Goal: Task Accomplishment & Management: Use online tool/utility

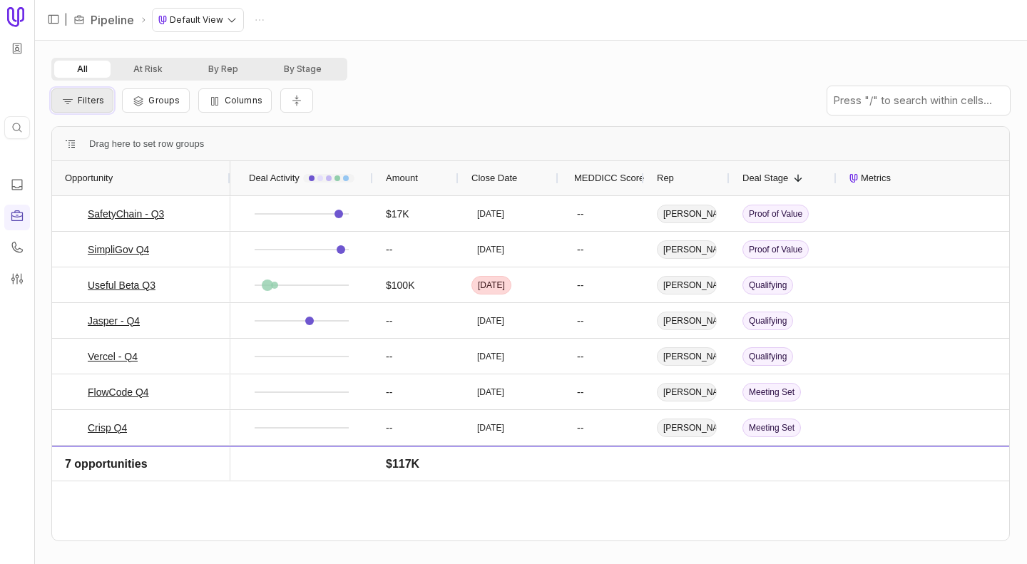
click at [98, 107] on button "Filters" at bounding box center [82, 100] width 62 height 24
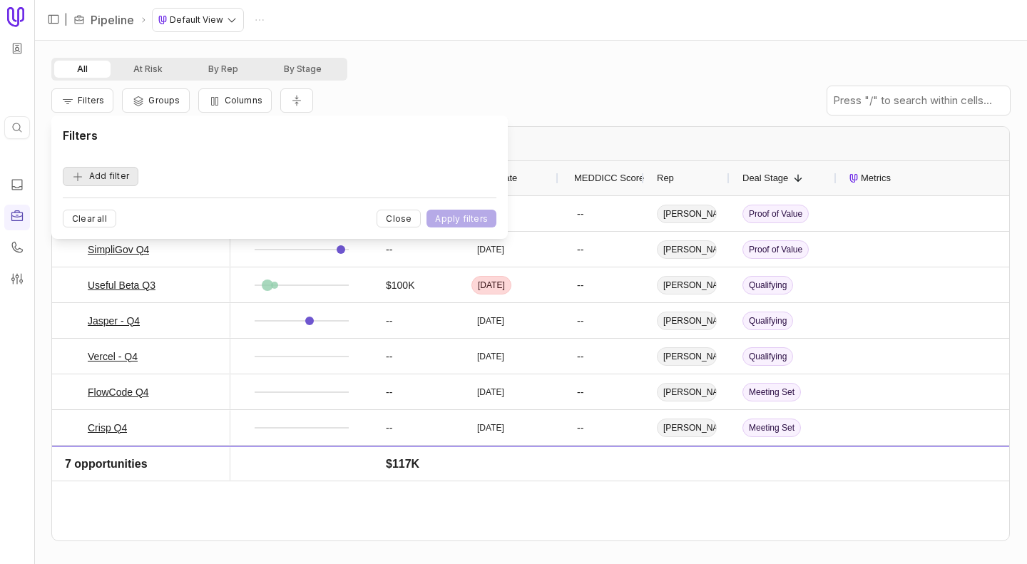
click at [117, 177] on button "Add filter" at bounding box center [101, 176] width 76 height 19
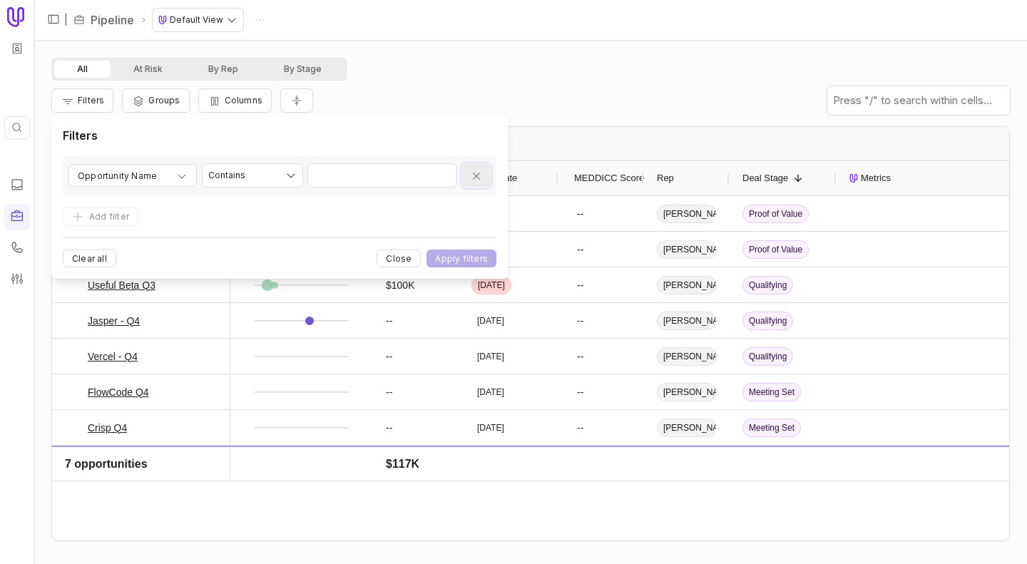
click at [472, 176] on icon "Remove filter" at bounding box center [476, 175] width 11 height 11
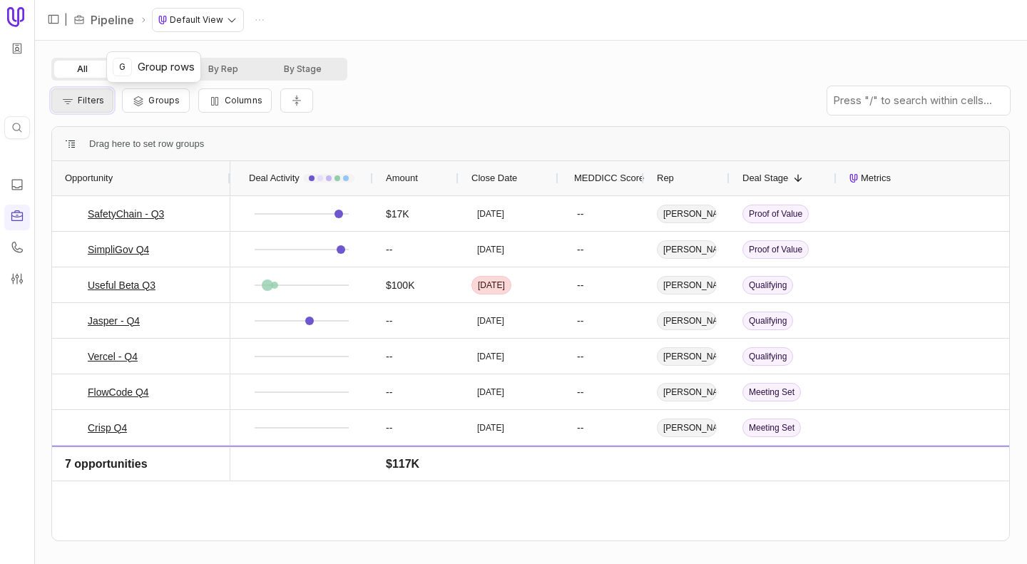
click at [94, 101] on span "Filters" at bounding box center [91, 100] width 26 height 11
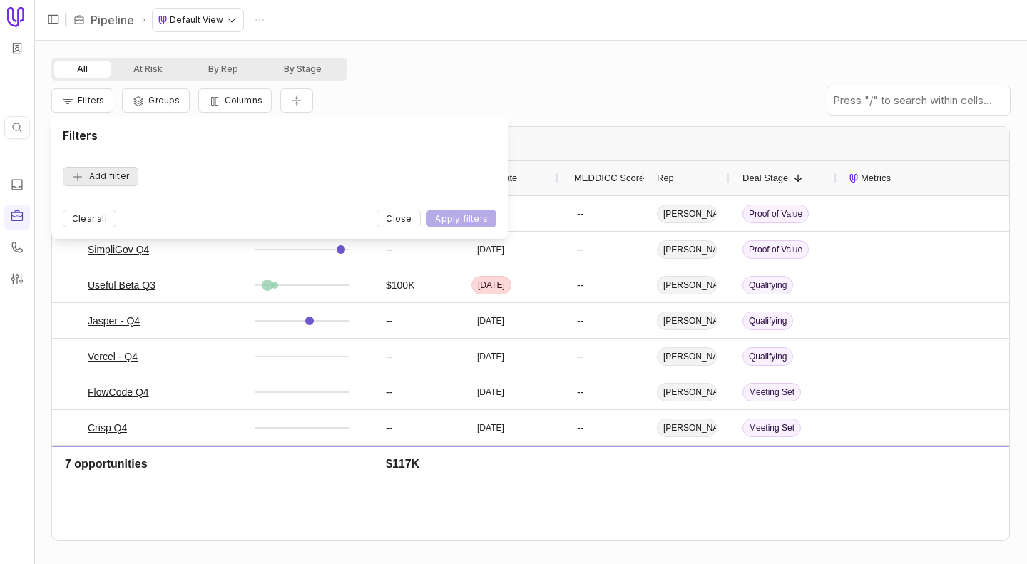
click at [113, 176] on button "Add filter" at bounding box center [101, 176] width 76 height 19
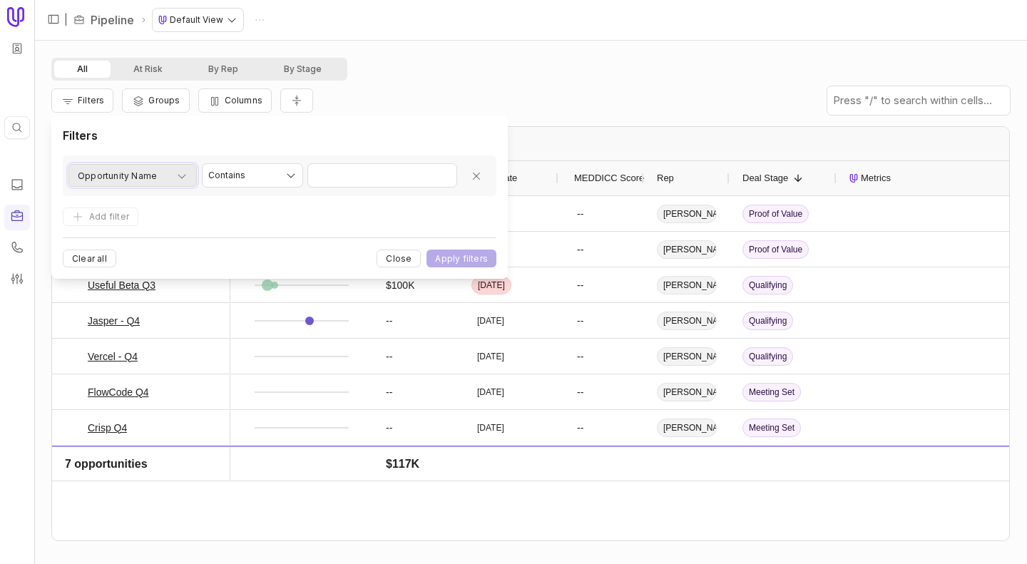
click at [136, 176] on span "Opportunity Name" at bounding box center [117, 176] width 79 height 17
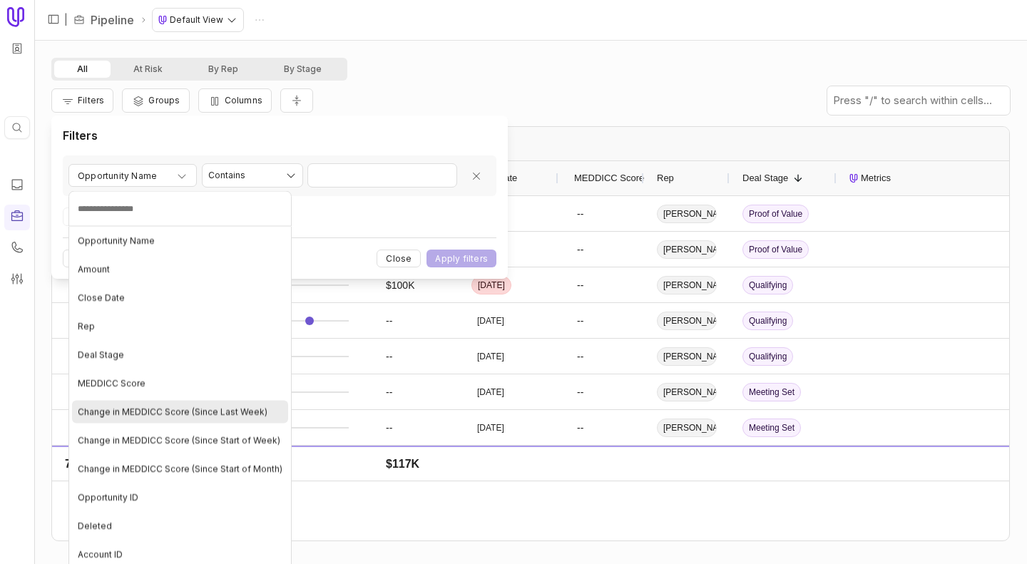
click at [172, 418] on div "Change in MEDDICC Score (Since Last Week)" at bounding box center [180, 412] width 216 height 23
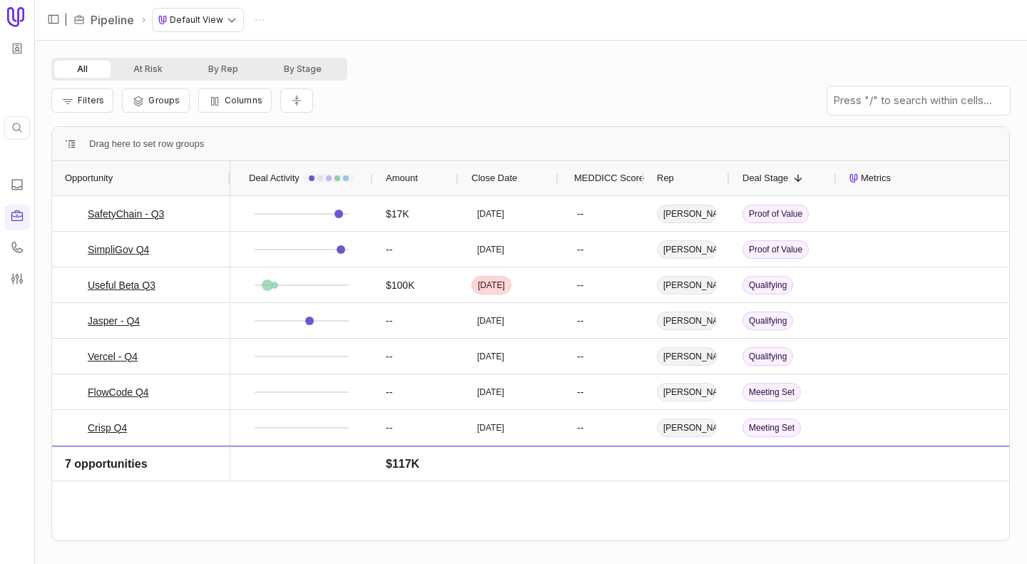
click at [432, 86] on div "Filters Groups Columns" at bounding box center [530, 101] width 958 height 40
click at [198, 101] on button "Columns" at bounding box center [234, 100] width 73 height 24
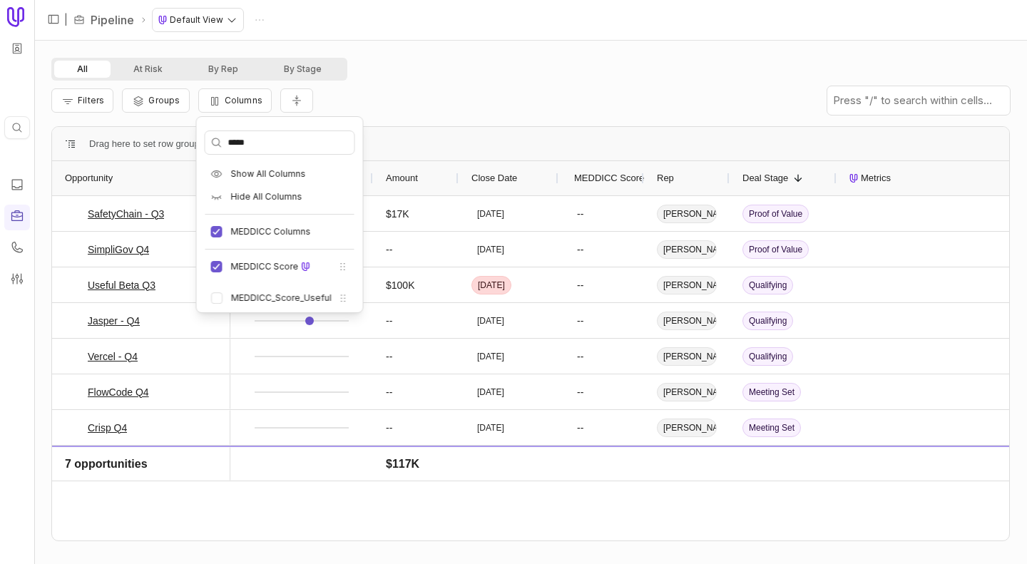
type input "******"
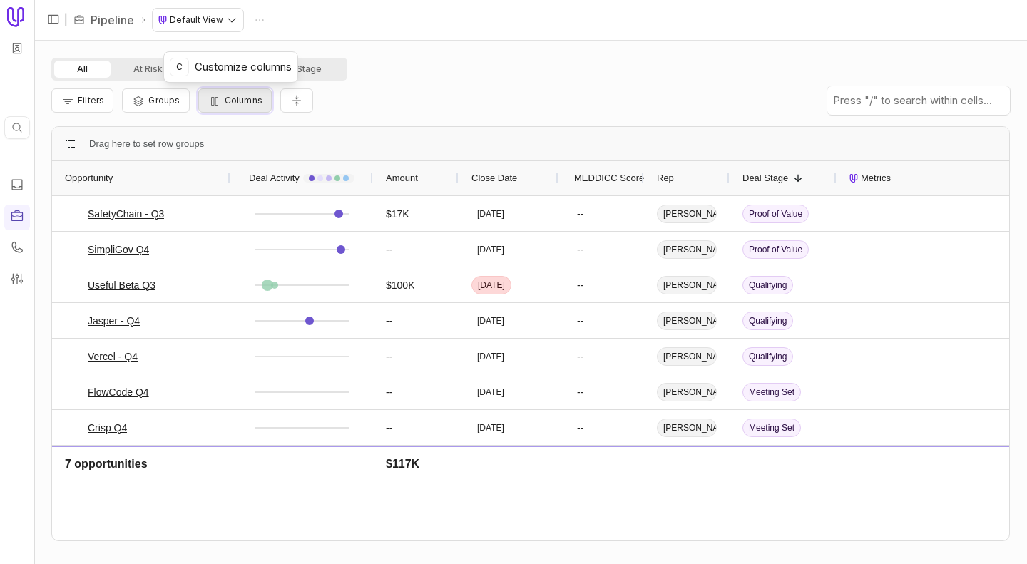
click at [240, 96] on span "Columns" at bounding box center [244, 100] width 38 height 11
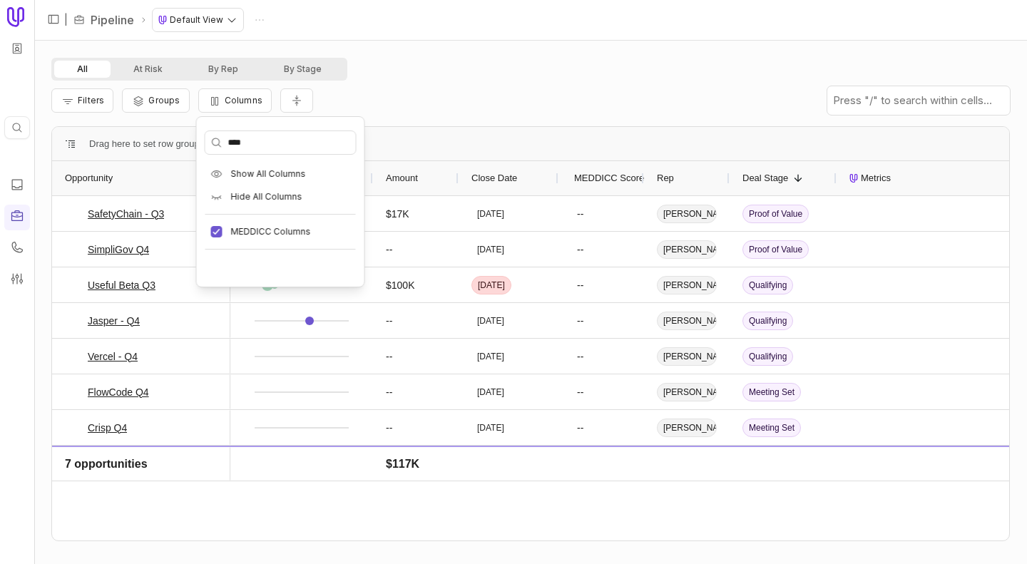
type input "*****"
click at [38, 121] on div "All At Risk By Rep By Stage Filters Groups Columns Drag here to set row groups …" at bounding box center [530, 302] width 993 height 523
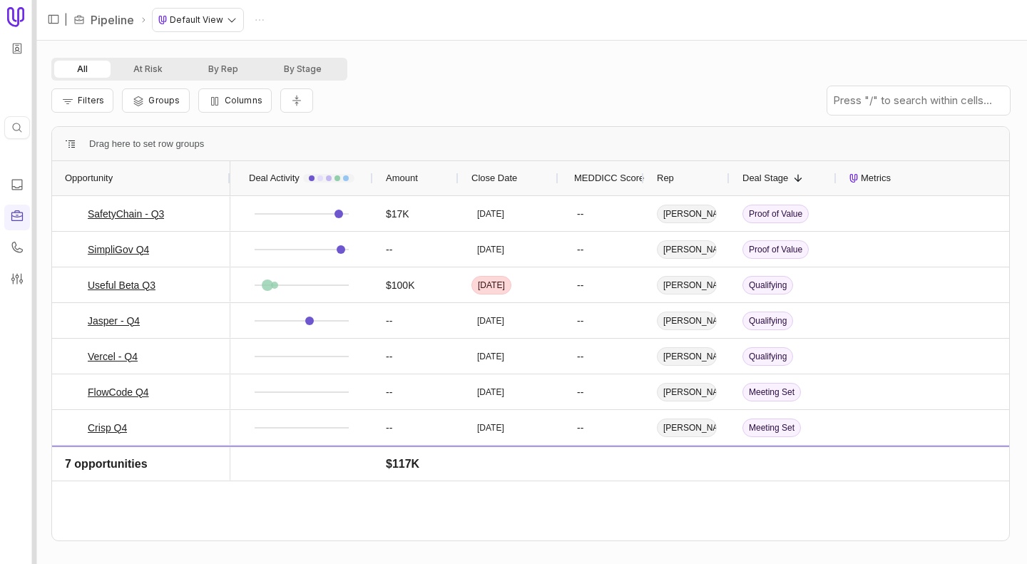
click at [33, 121] on div at bounding box center [34, 282] width 5 height 564
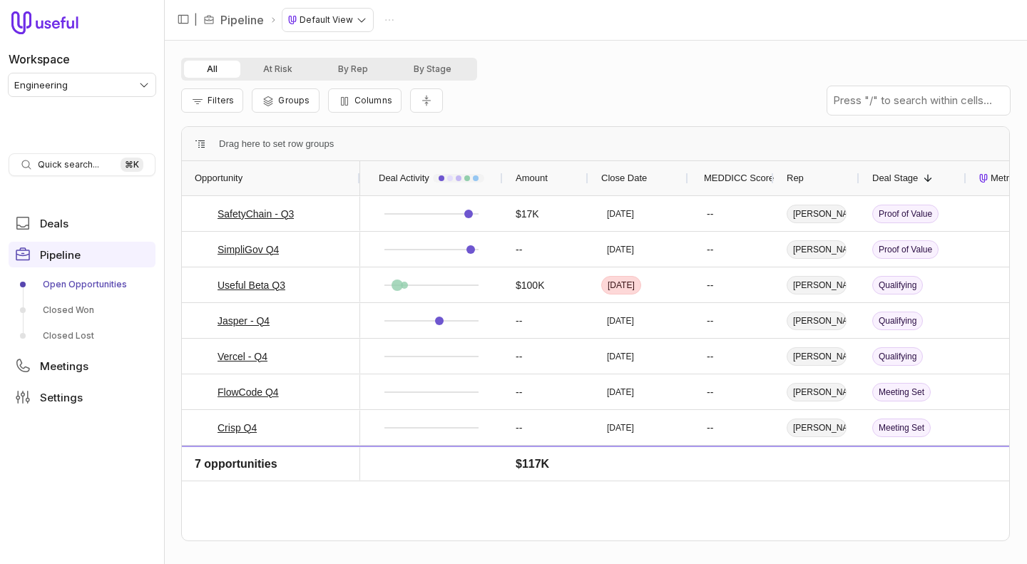
click at [58, 79] on html "Workspace Engineering Quick search... ⌘ K Deals Pipeline Open Opportunities Clo…" at bounding box center [513, 282] width 1027 height 564
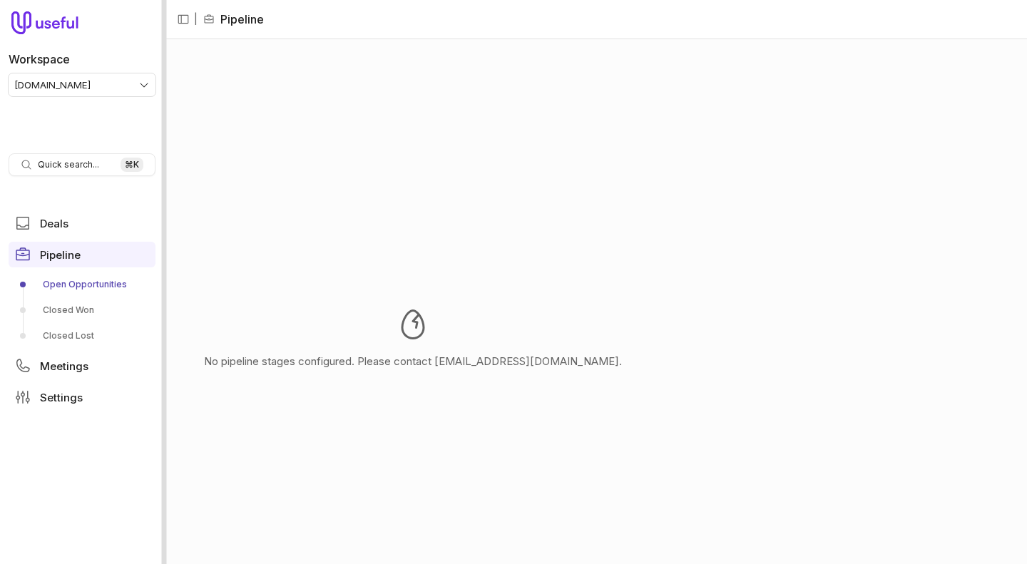
click at [164, 59] on div at bounding box center [164, 282] width 5 height 564
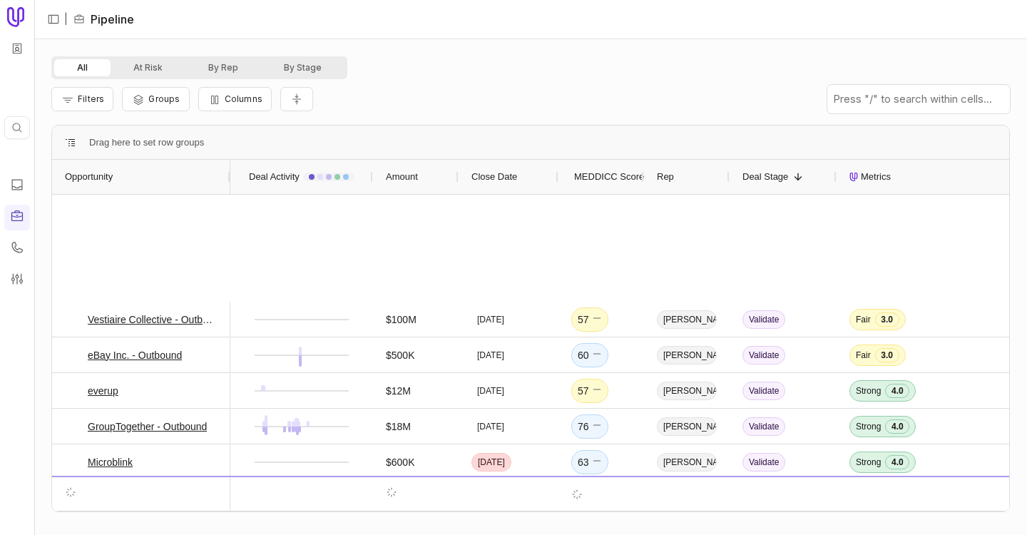
scroll to position [430, 0]
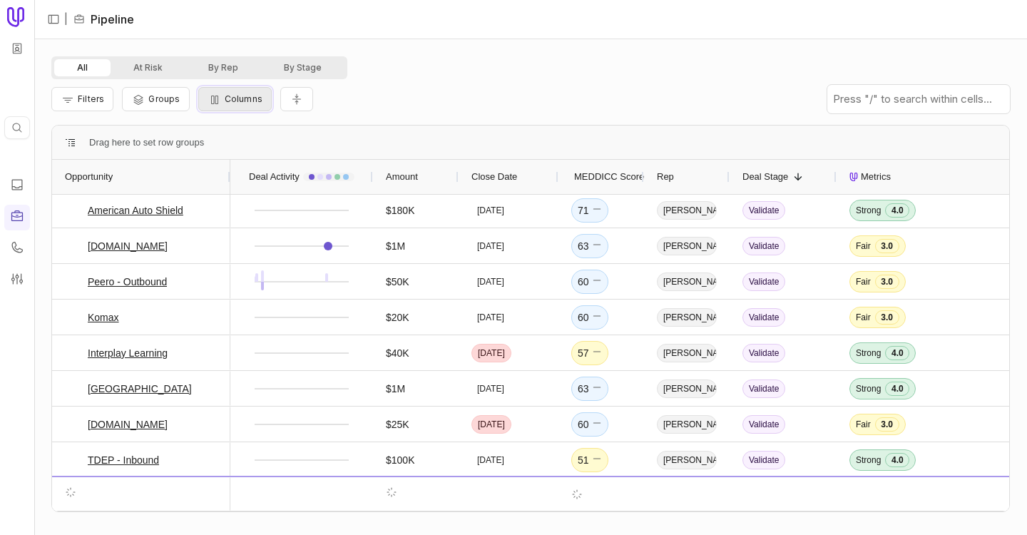
click at [232, 102] on span "Columns" at bounding box center [244, 98] width 38 height 11
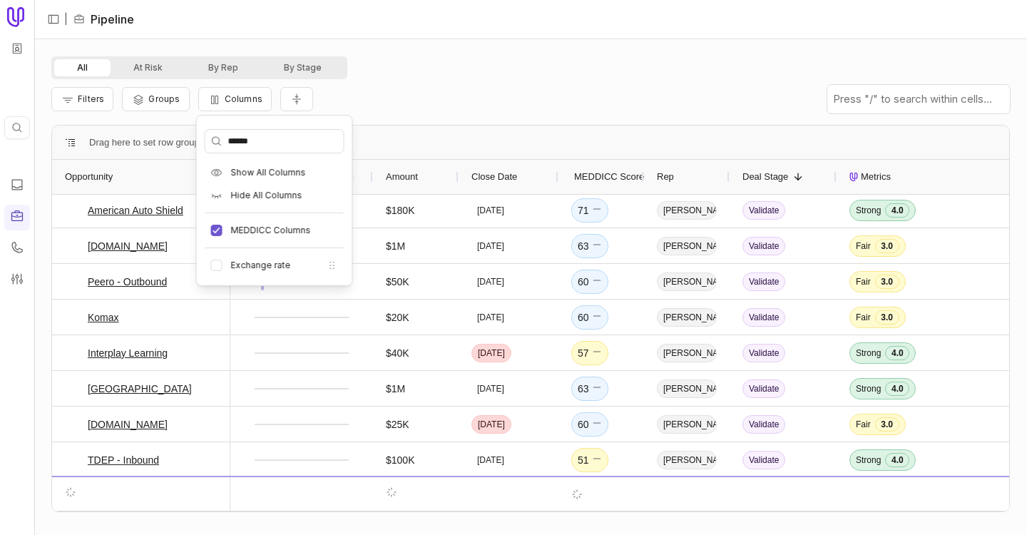
type input "******"
